Goal: Check status

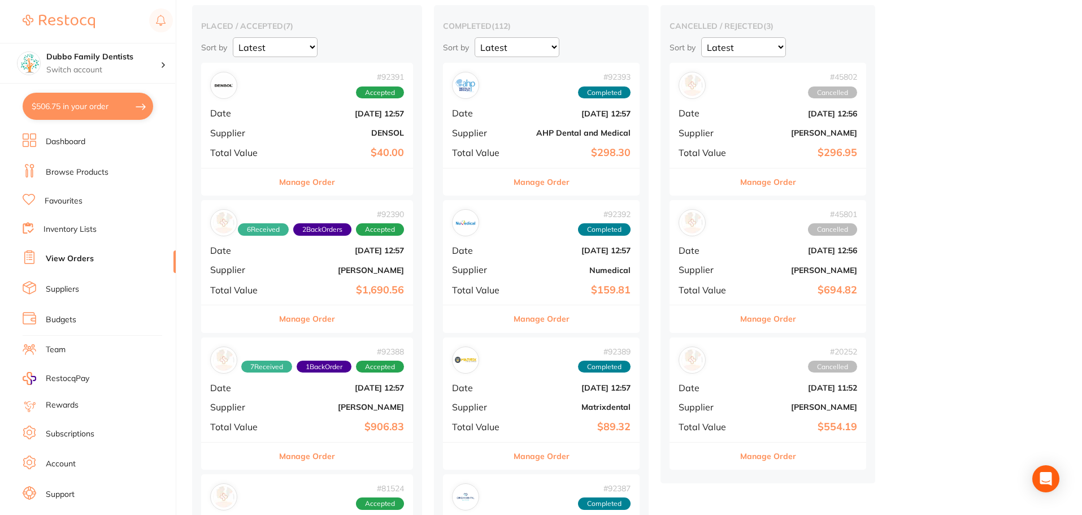
scroll to position [113, 0]
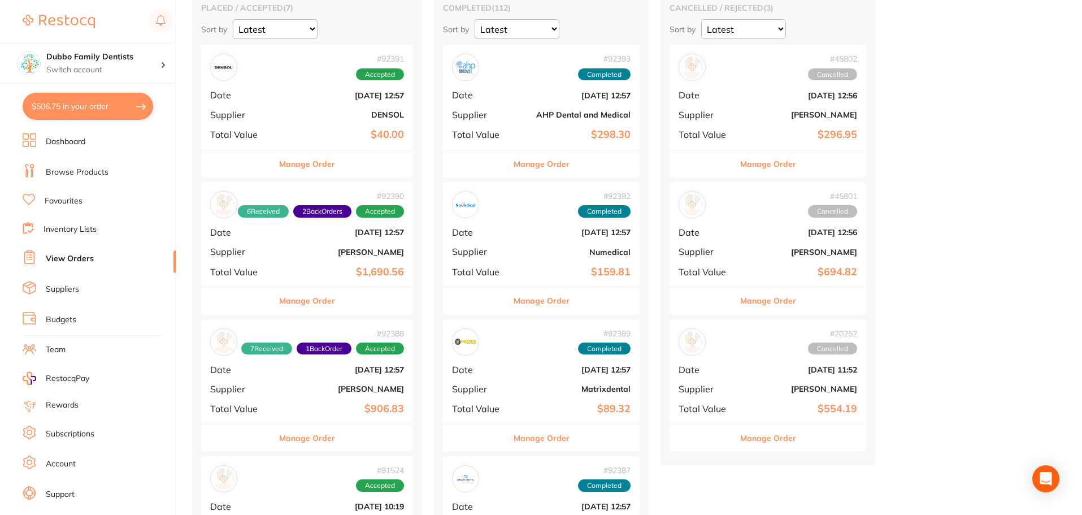
click at [330, 359] on div "# 92388 7 Received 1 Back Order Accepted Date [DATE] 12:57 Supplier [PERSON_NAM…" at bounding box center [307, 371] width 212 height 105
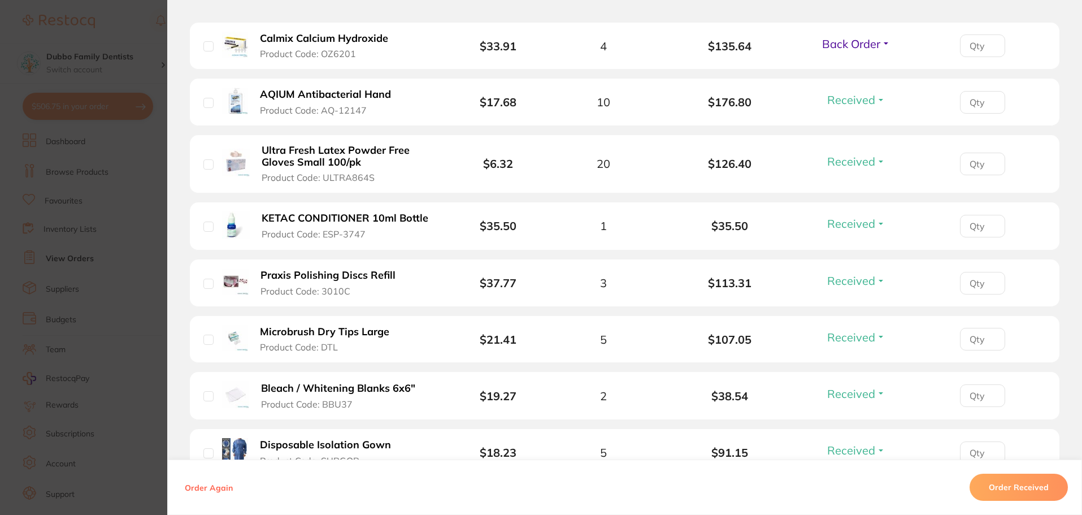
scroll to position [226, 0]
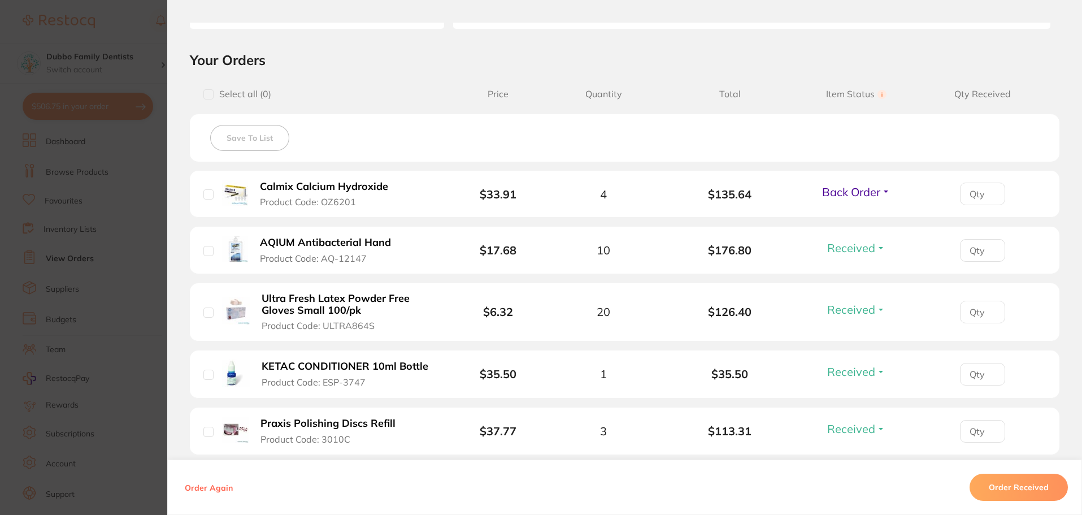
click at [865, 192] on span "Back Order" at bounding box center [851, 192] width 58 height 14
click at [853, 214] on span "Received" at bounding box center [856, 216] width 29 height 8
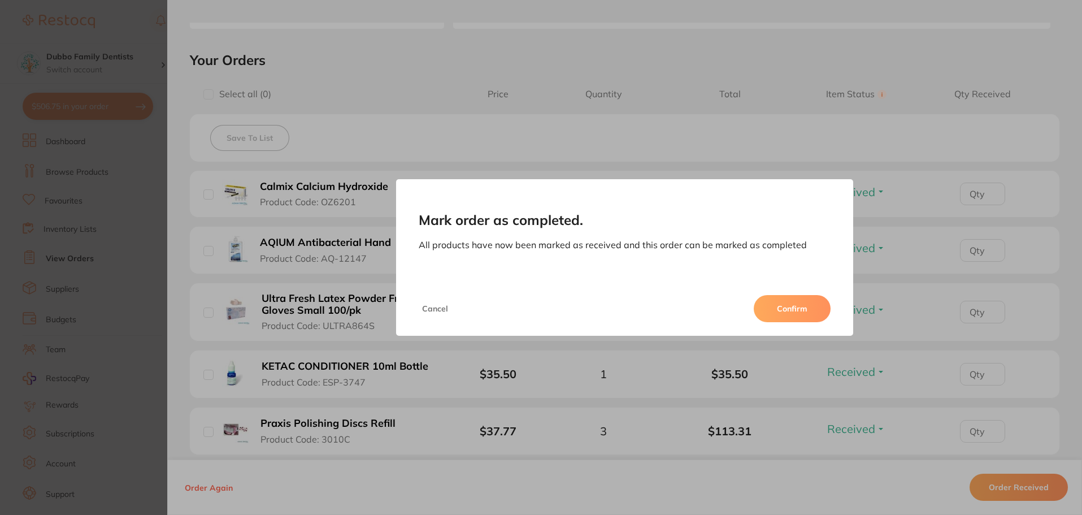
scroll to position [216, 0]
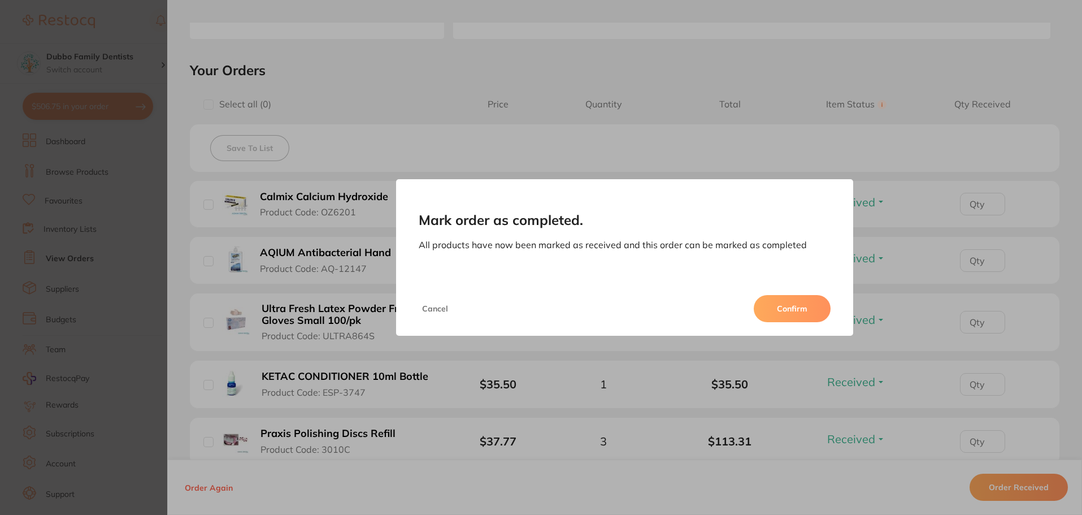
click at [796, 303] on button "Confirm" at bounding box center [792, 308] width 77 height 27
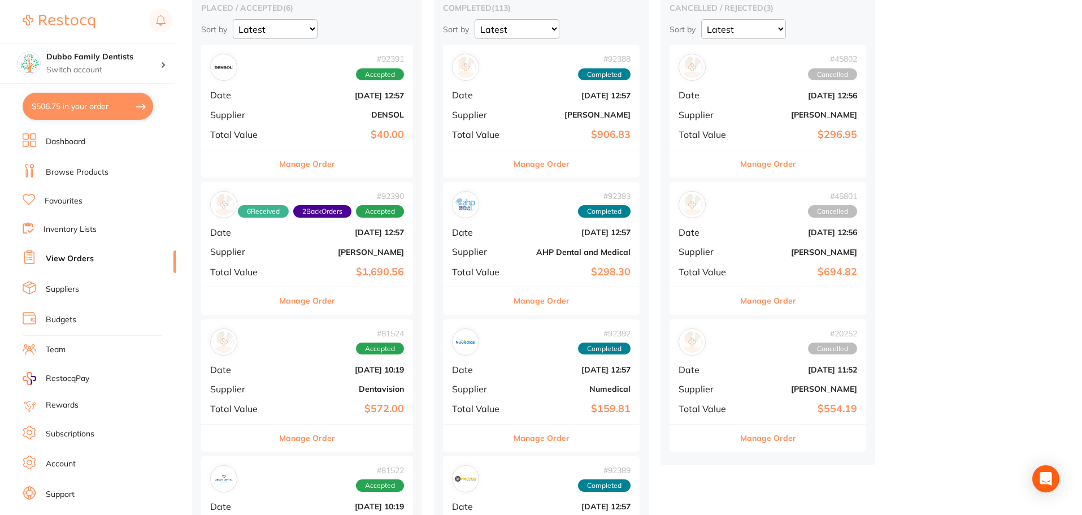
click at [336, 249] on b "[PERSON_NAME]" at bounding box center [342, 252] width 123 height 9
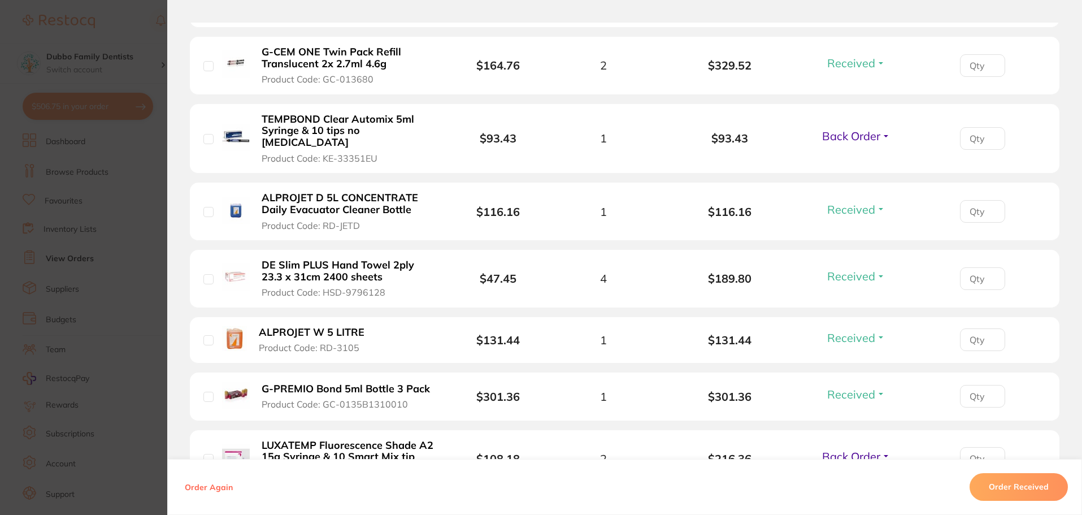
scroll to position [565, 0]
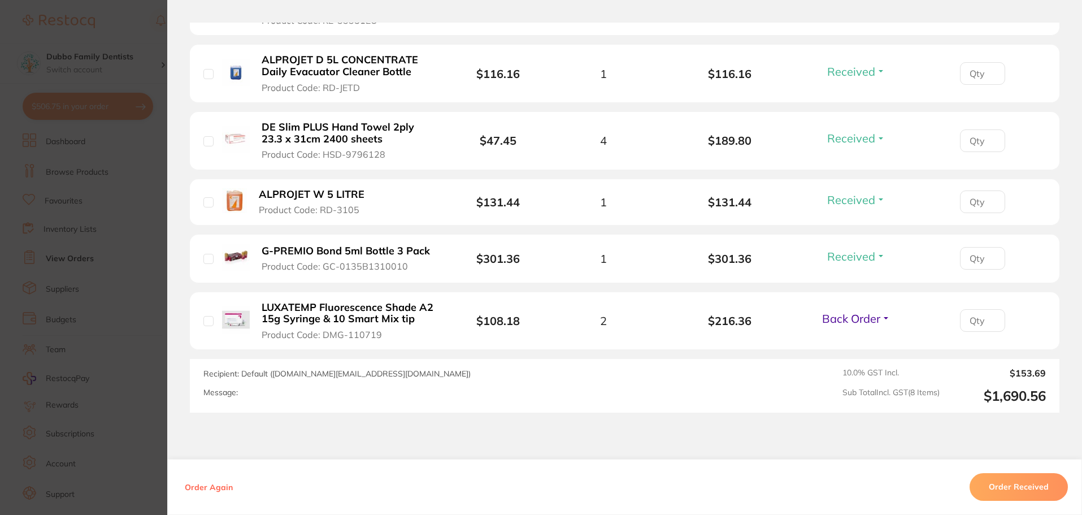
click at [144, 310] on section "Order ID: Restocq- 92390 Order Information 6 Received 2 Back Orders Accepted Or…" at bounding box center [541, 257] width 1082 height 515
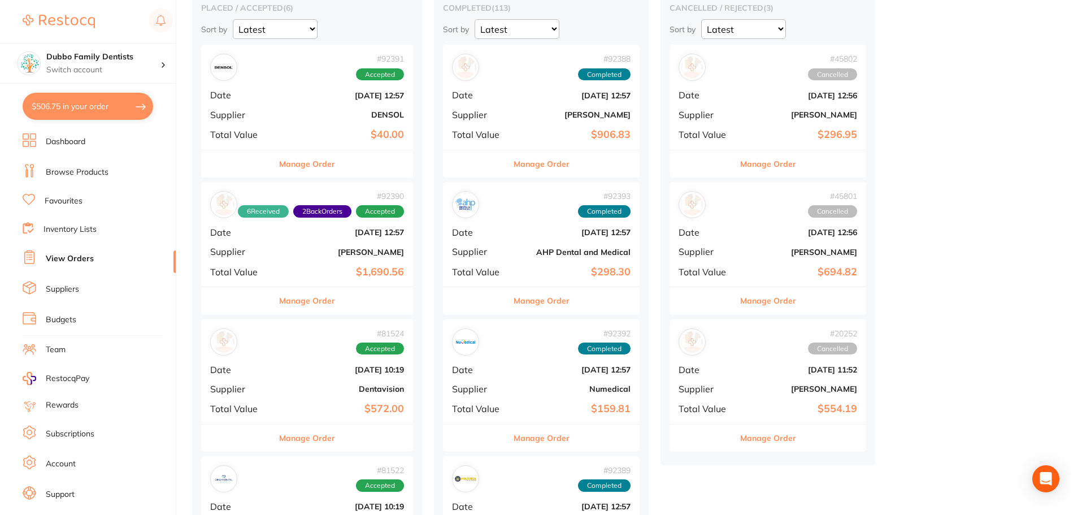
scroll to position [57, 0]
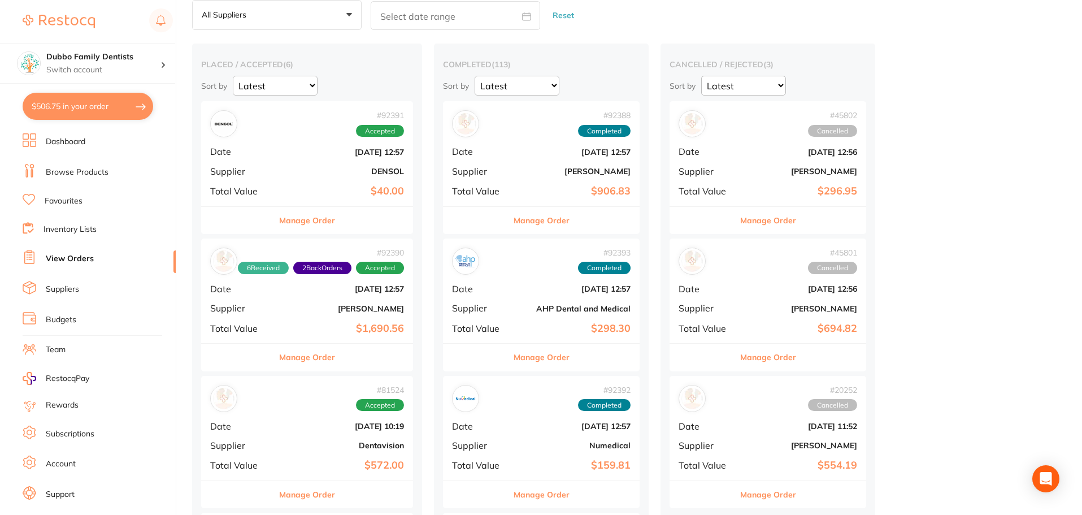
click at [316, 198] on div "# 92391 Accepted Date [DATE] 12:57 Supplier DENSOL Total Value $40.00" at bounding box center [307, 153] width 212 height 105
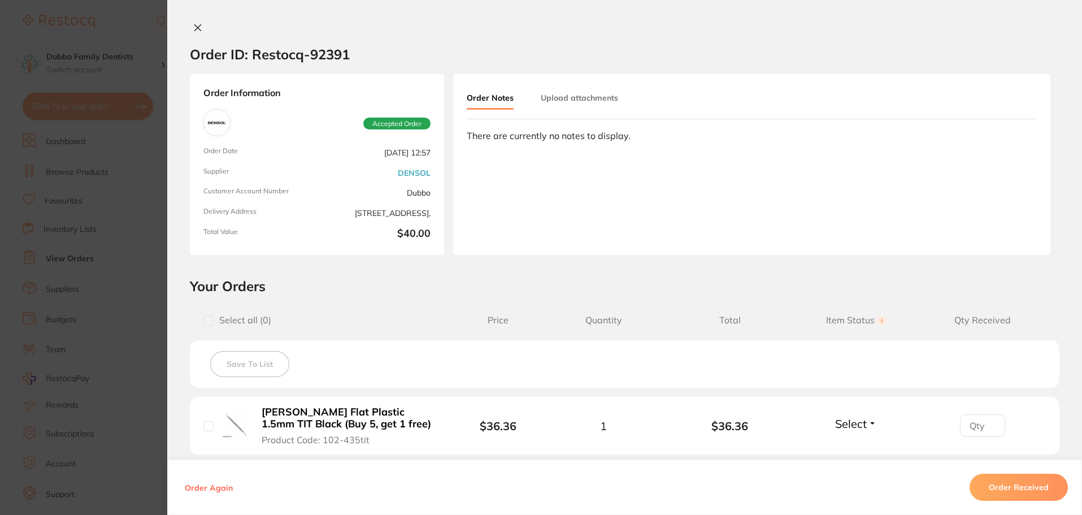
scroll to position [113, 0]
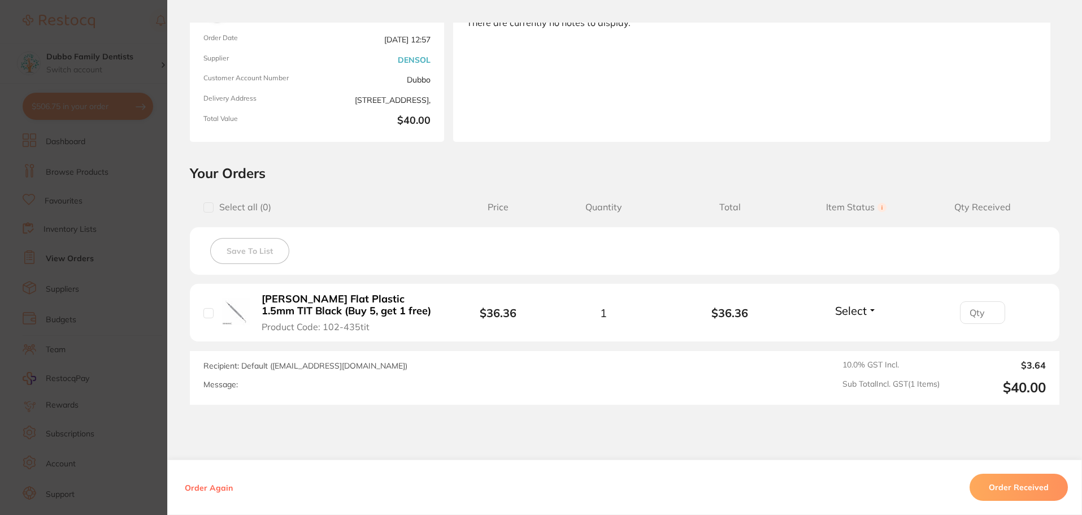
click at [144, 296] on section "Order ID: Restocq- 92391 Order Information Accepted Order Order Date [DATE] 12:…" at bounding box center [541, 257] width 1082 height 515
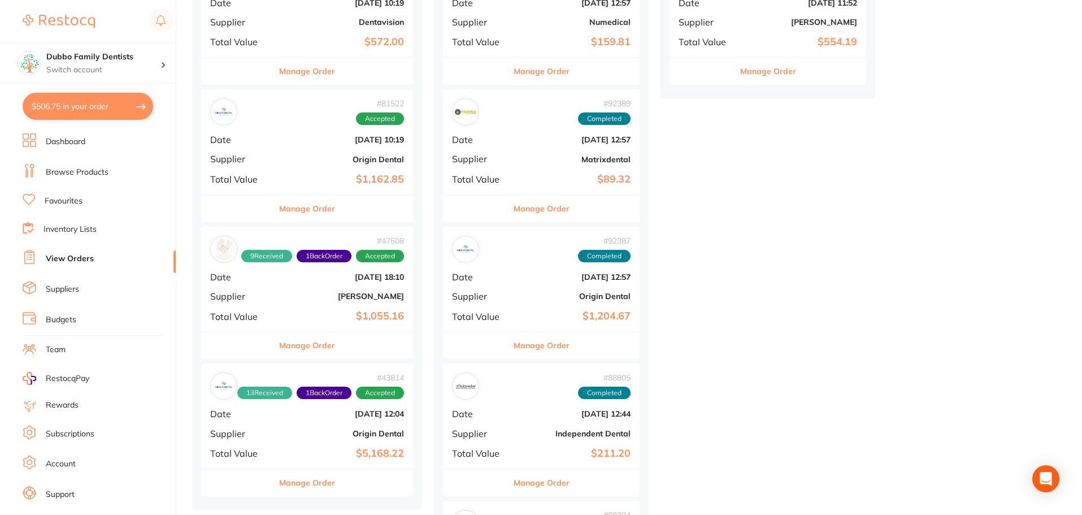
scroll to position [339, 0]
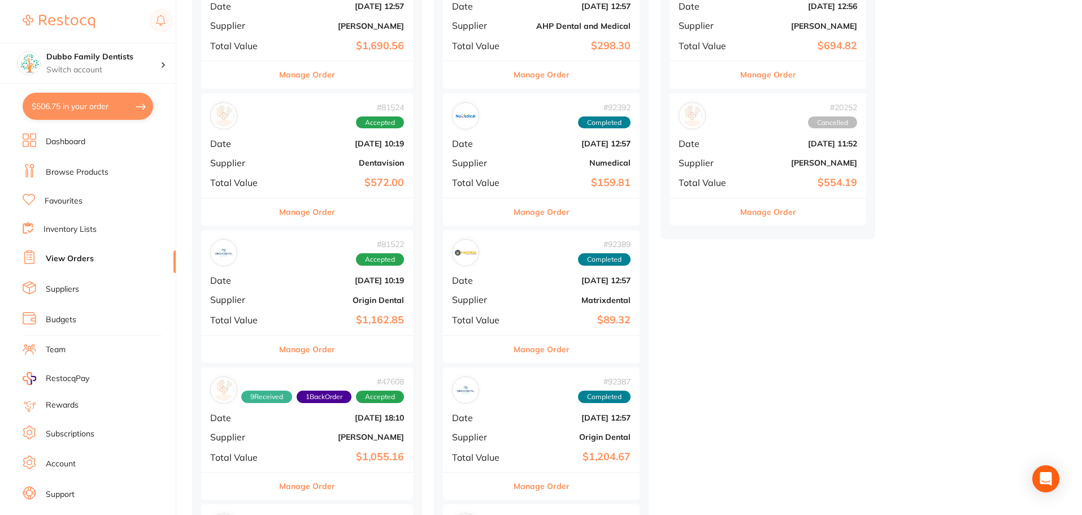
click at [368, 307] on div "# 81522 Accepted Date [DATE] 10:19 Supplier Origin Dental Total Value $1,162.85" at bounding box center [307, 282] width 212 height 105
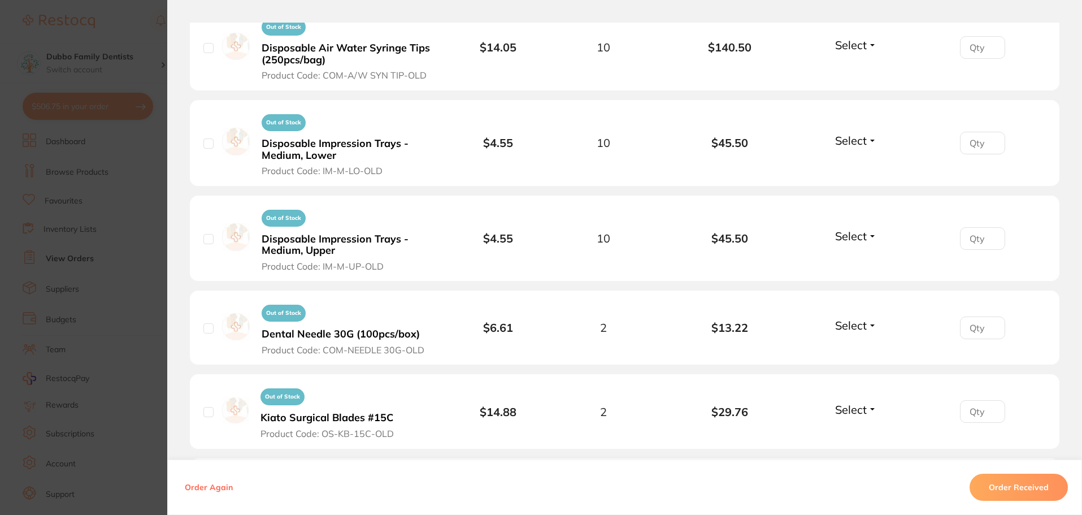
scroll to position [1531, 0]
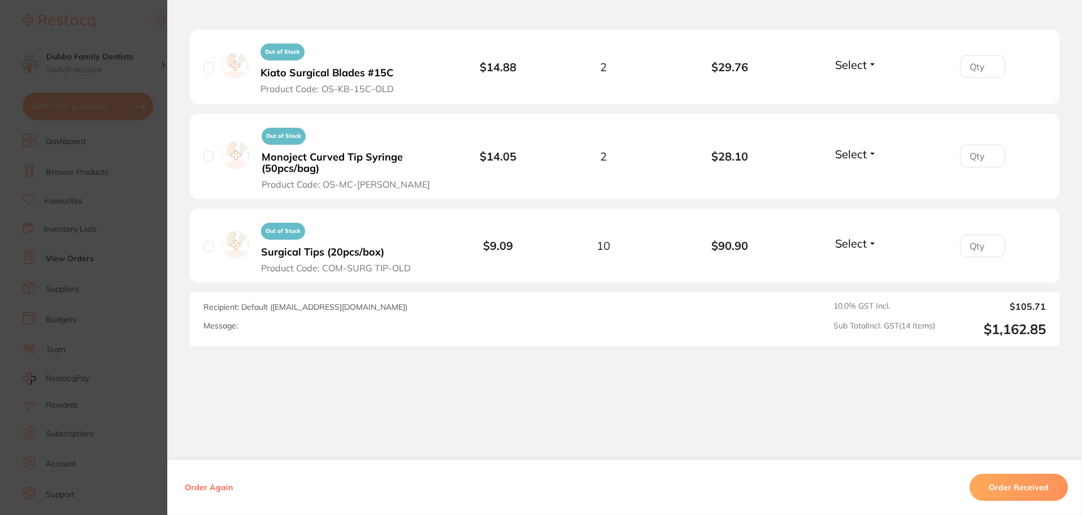
click at [141, 301] on section "Order ID: Restocq- 81522 Order Information Accepted Order Order Date [DATE] 10:…" at bounding box center [541, 257] width 1082 height 515
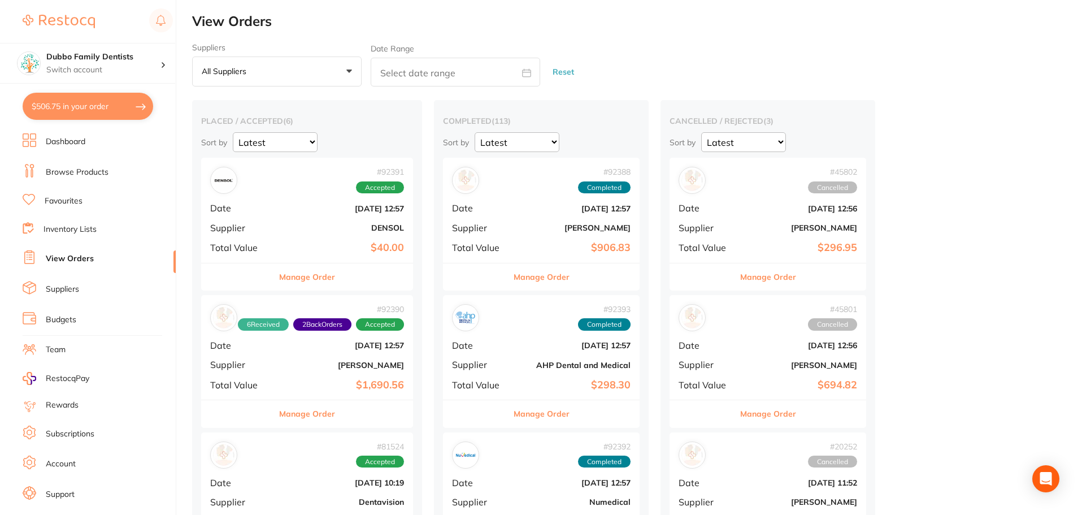
scroll to position [113, 0]
